Goal: Task Accomplishment & Management: Use online tool/utility

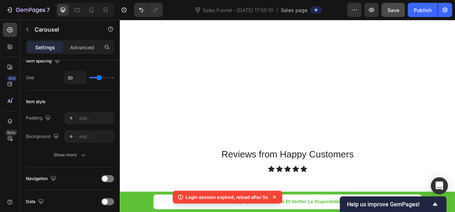
scroll to position [5101, 0]
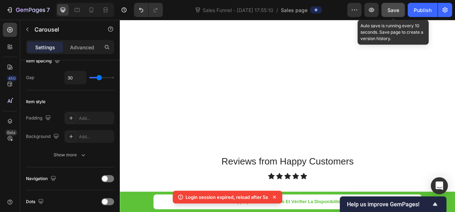
click at [399, 6] on div "Save" at bounding box center [393, 9] width 12 height 7
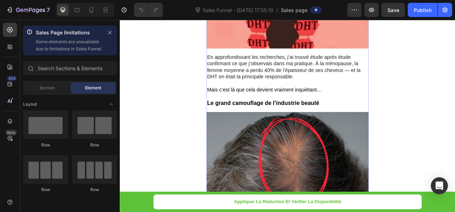
scroll to position [760, 0]
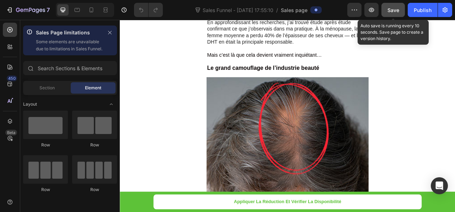
click at [400, 8] on button "Save" at bounding box center [392, 10] width 23 height 14
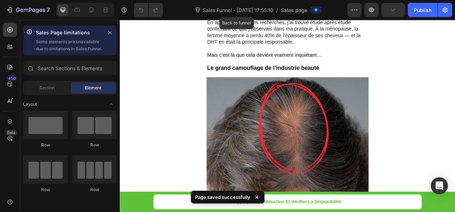
click at [223, 11] on span "Sales Funnel - [DATE] 17:55:10" at bounding box center [238, 9] width 74 height 7
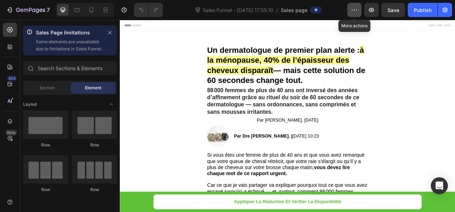
click at [354, 12] on icon "button" at bounding box center [354, 9] width 7 height 7
click at [298, 11] on span "Sales page" at bounding box center [294, 9] width 27 height 7
click at [316, 15] on div "Sales Funnel - [DATE] 17:55:10 / Sales page" at bounding box center [257, 10] width 179 height 14
click at [303, 10] on span "Sales page" at bounding box center [294, 9] width 27 height 7
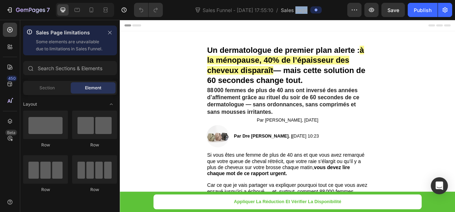
click at [303, 10] on span "Sales page" at bounding box center [294, 9] width 27 height 7
click at [305, 7] on span "Sales page" at bounding box center [294, 9] width 27 height 7
click at [304, 9] on span "Sales page" at bounding box center [294, 9] width 27 height 7
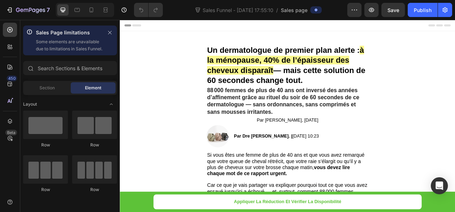
click at [308, 10] on div "Sales page" at bounding box center [301, 10] width 41 height 9
click at [306, 12] on span "Sales page" at bounding box center [294, 9] width 27 height 7
click at [447, 12] on icon "button" at bounding box center [444, 9] width 7 height 7
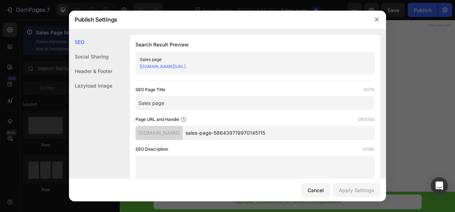
drag, startPoint x: 175, startPoint y: 102, endPoint x: 130, endPoint y: 110, distance: 45.4
click at [130, 110] on div "Search Result Preview Sales page s7fxeh-ib.myshopify.com/pages/sales-page-58643…" at bounding box center [255, 114] width 250 height 158
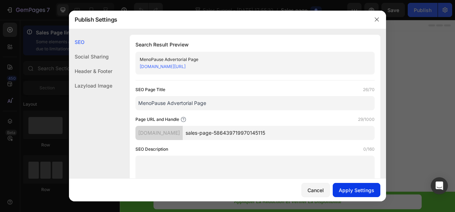
type input "MenoPause Advertorial Page"
click at [355, 190] on div "Apply Settings" at bounding box center [357, 190] width 36 height 7
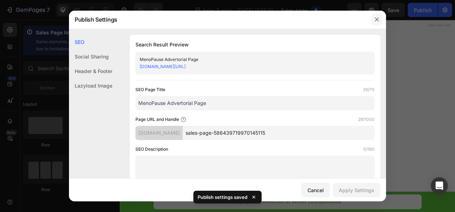
click at [380, 17] on button "button" at bounding box center [376, 19] width 11 height 11
